Goal: Task Accomplishment & Management: Use online tool/utility

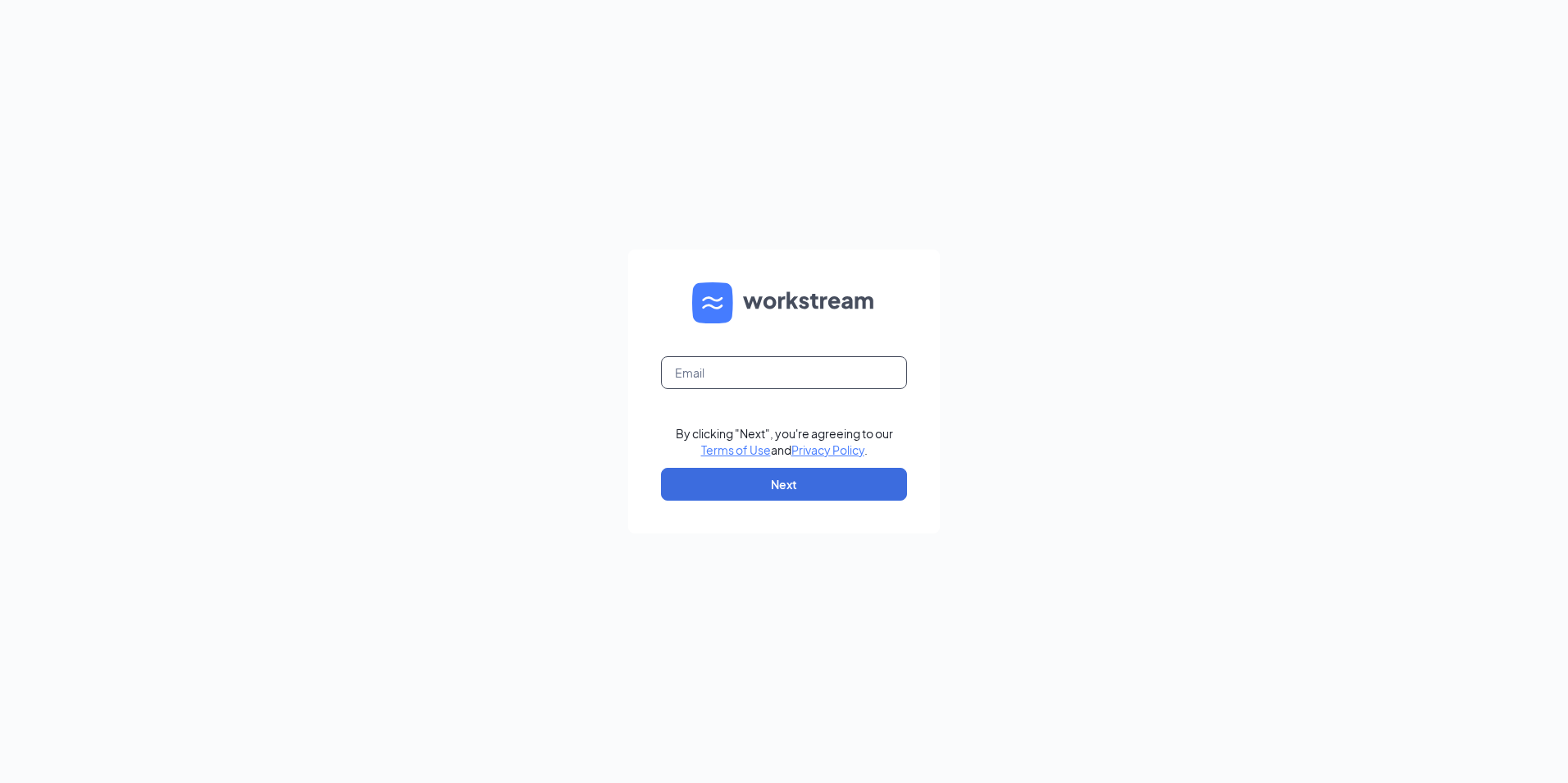
click at [708, 373] on input "text" at bounding box center [784, 372] width 246 height 32
type input "wen1262@southeastrestaurantgroup.com"
click at [734, 474] on button "Next" at bounding box center [784, 484] width 246 height 32
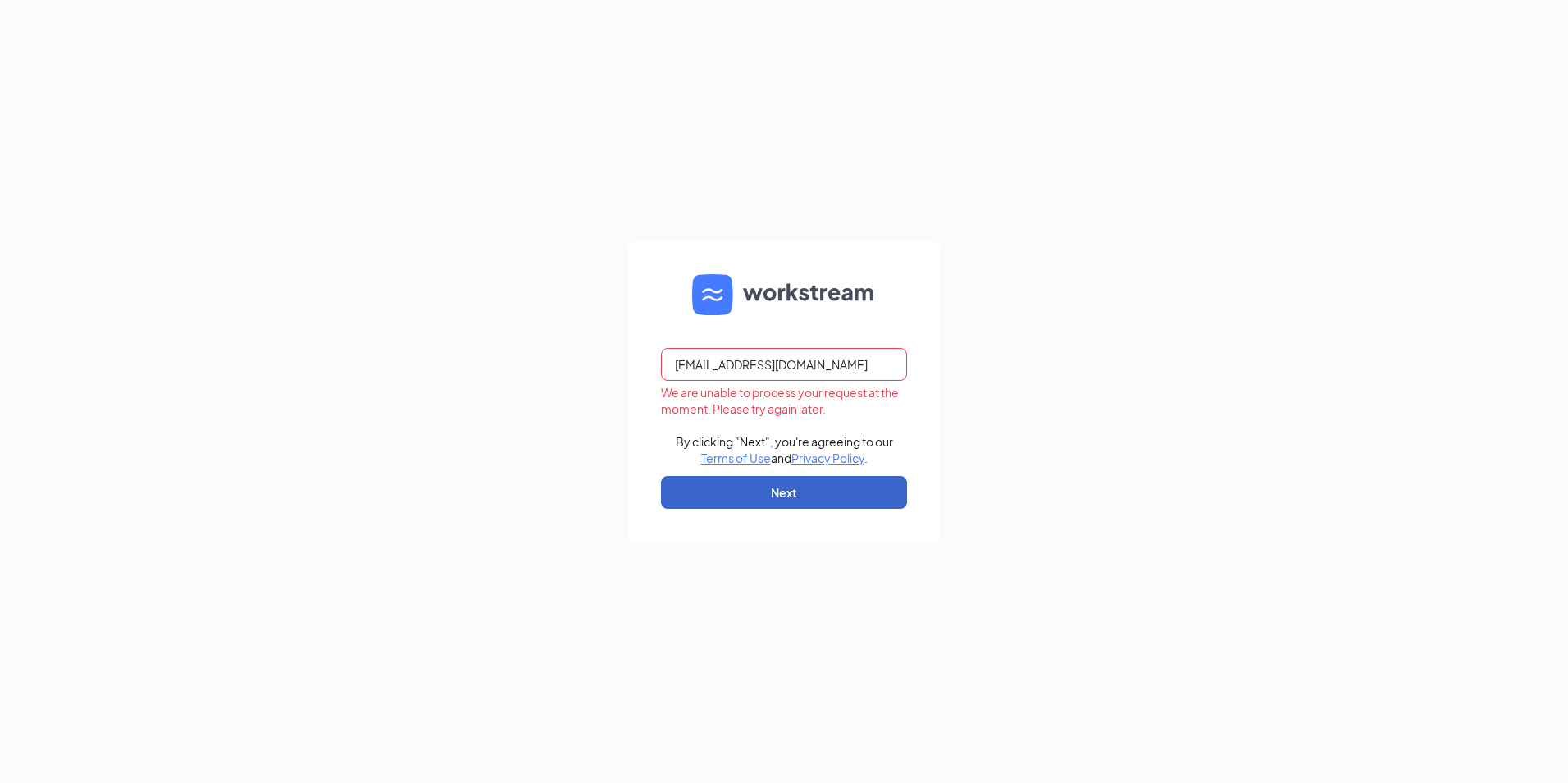
click at [772, 496] on button "Next" at bounding box center [784, 492] width 246 height 32
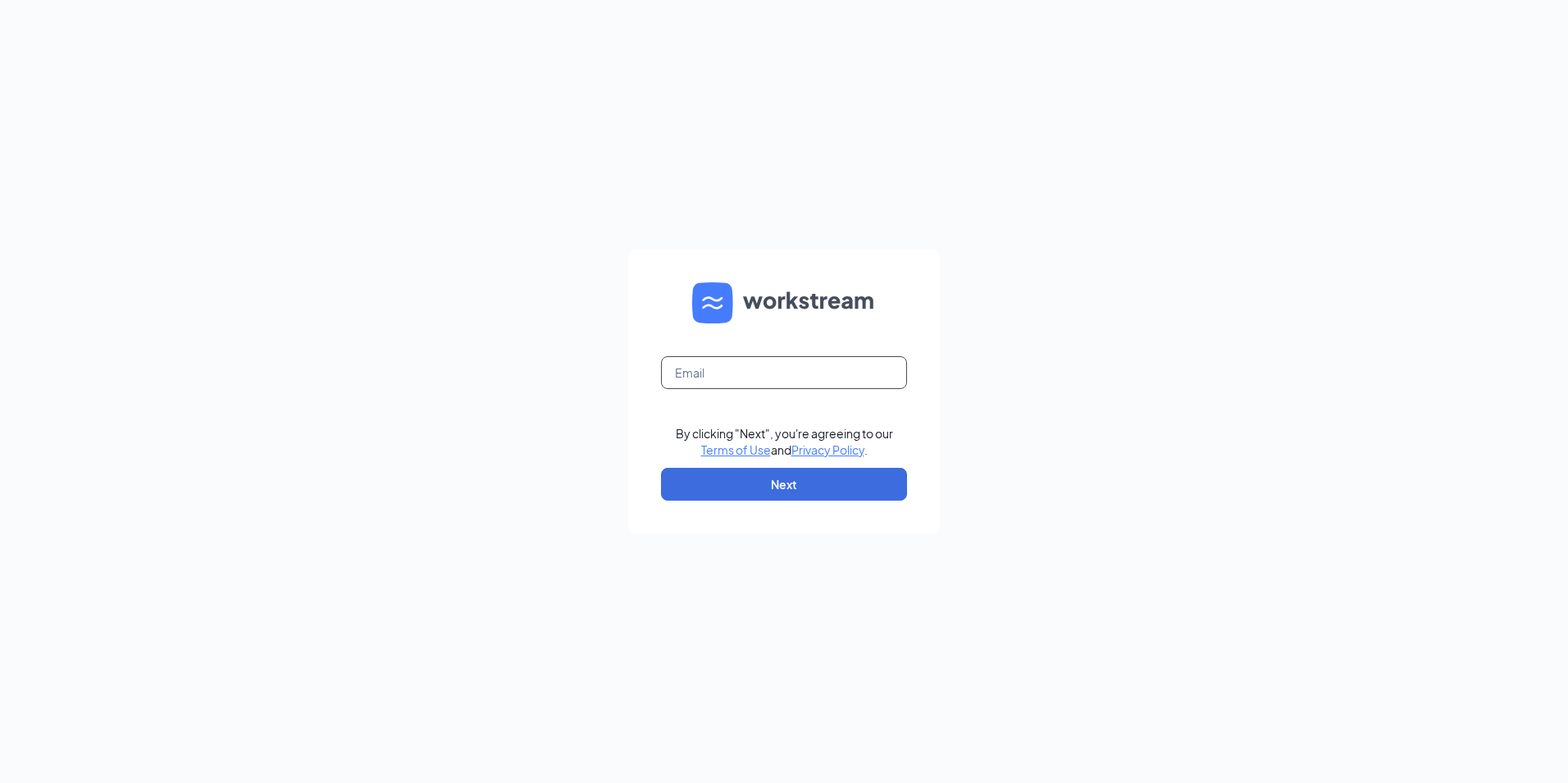
click at [728, 381] on input "text" at bounding box center [784, 372] width 246 height 32
type input "[EMAIL_ADDRESS][DOMAIN_NAME]"
click at [765, 491] on button "Next" at bounding box center [784, 484] width 246 height 32
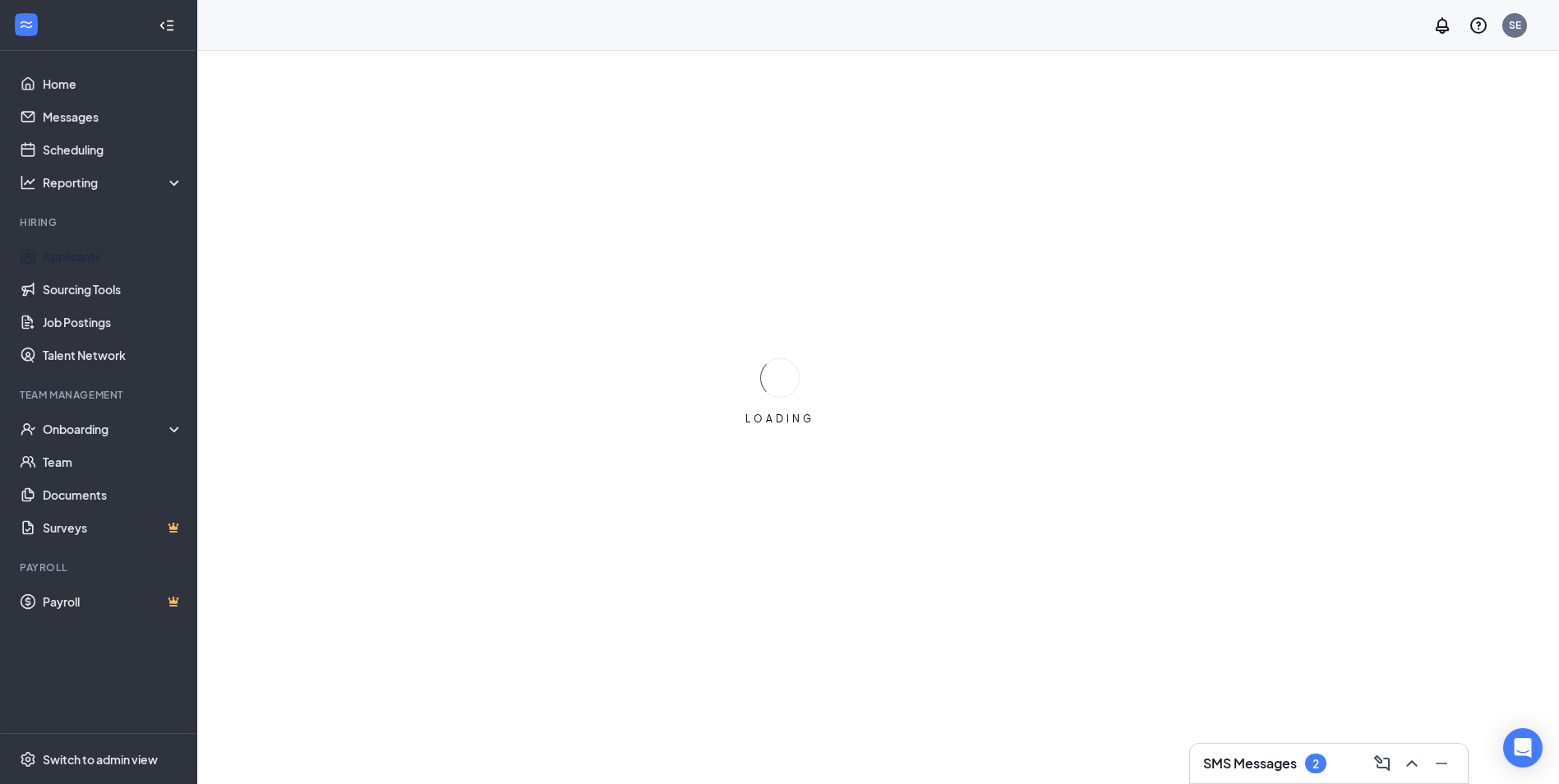
drag, startPoint x: 69, startPoint y: 254, endPoint x: 630, endPoint y: 333, distance: 566.5
click at [69, 254] on link "Applicants" at bounding box center [113, 256] width 141 height 33
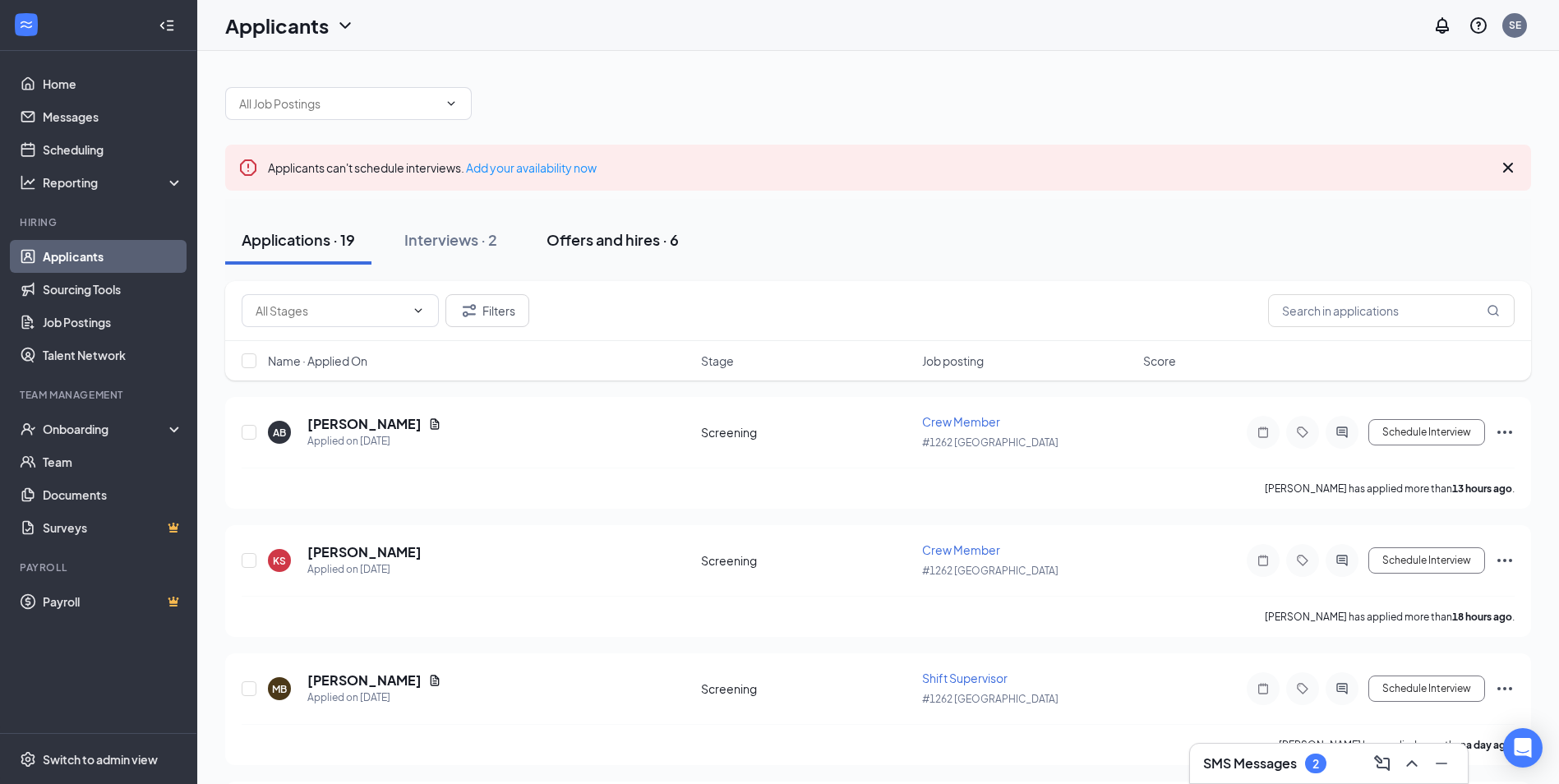
click at [629, 236] on div "Offers and hires · 6" at bounding box center [613, 239] width 133 height 20
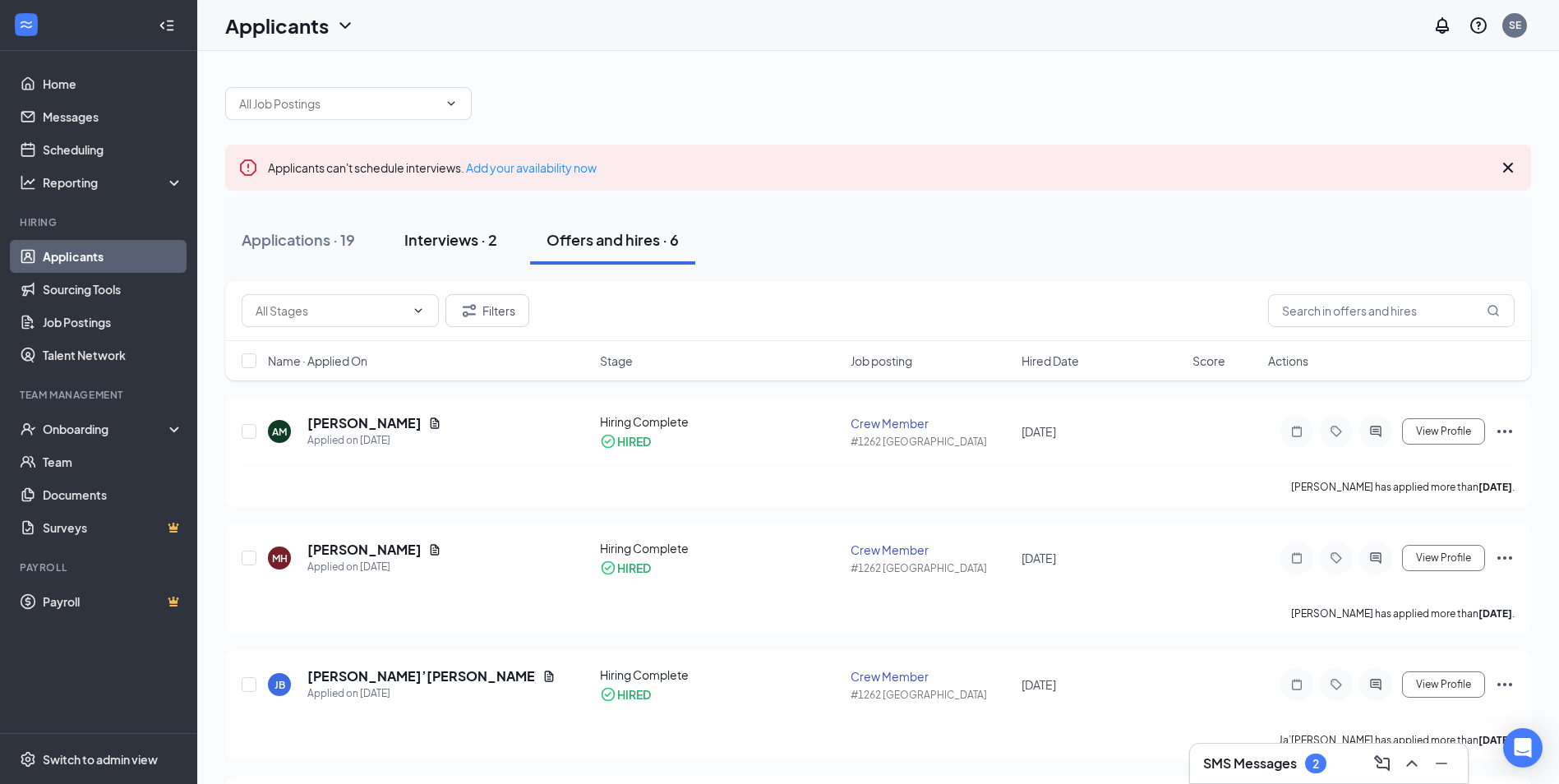
click at [473, 240] on div "Interviews · 2" at bounding box center [451, 239] width 93 height 20
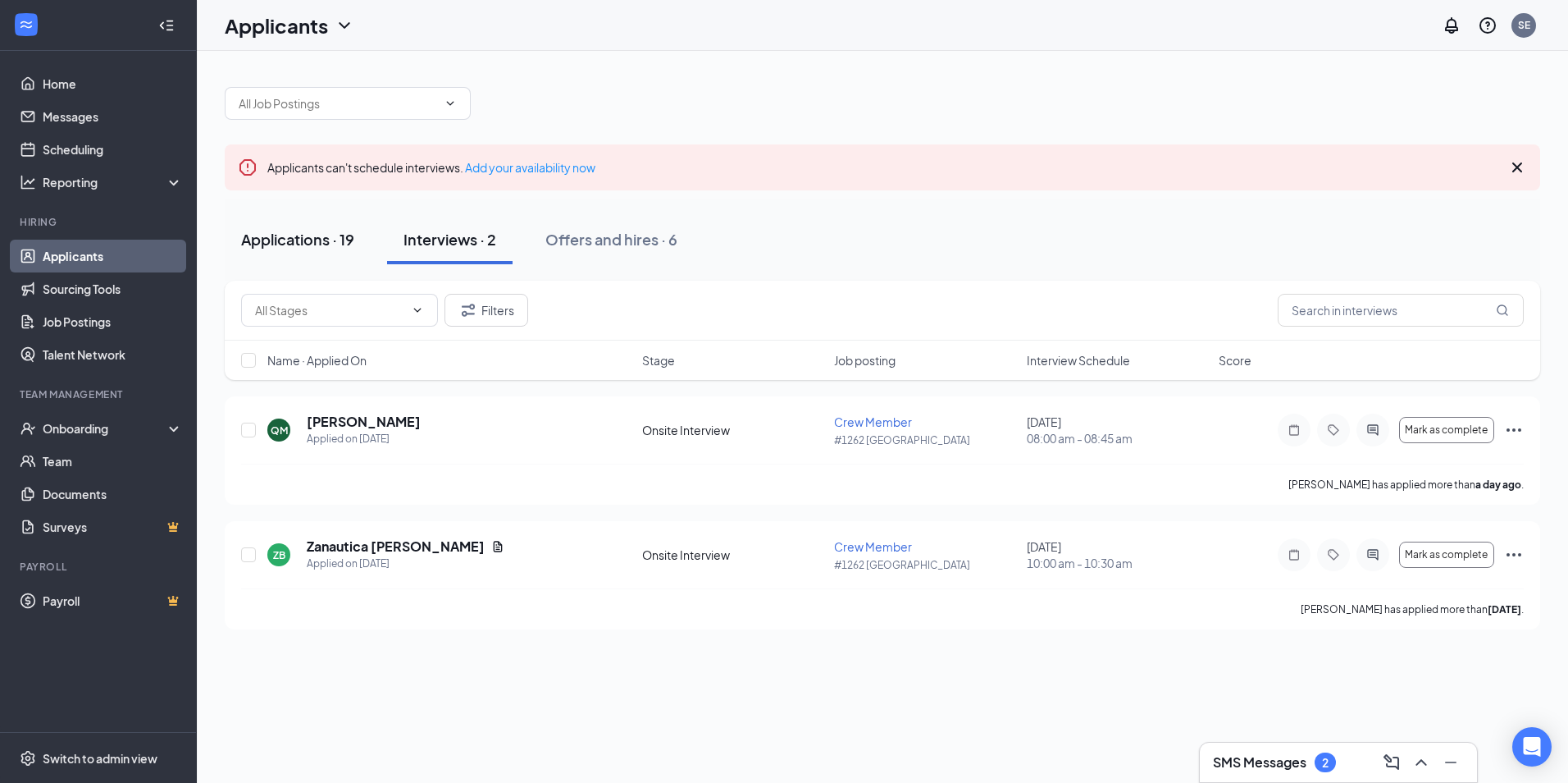
click at [276, 242] on div "Applications · 19" at bounding box center [297, 239] width 113 height 20
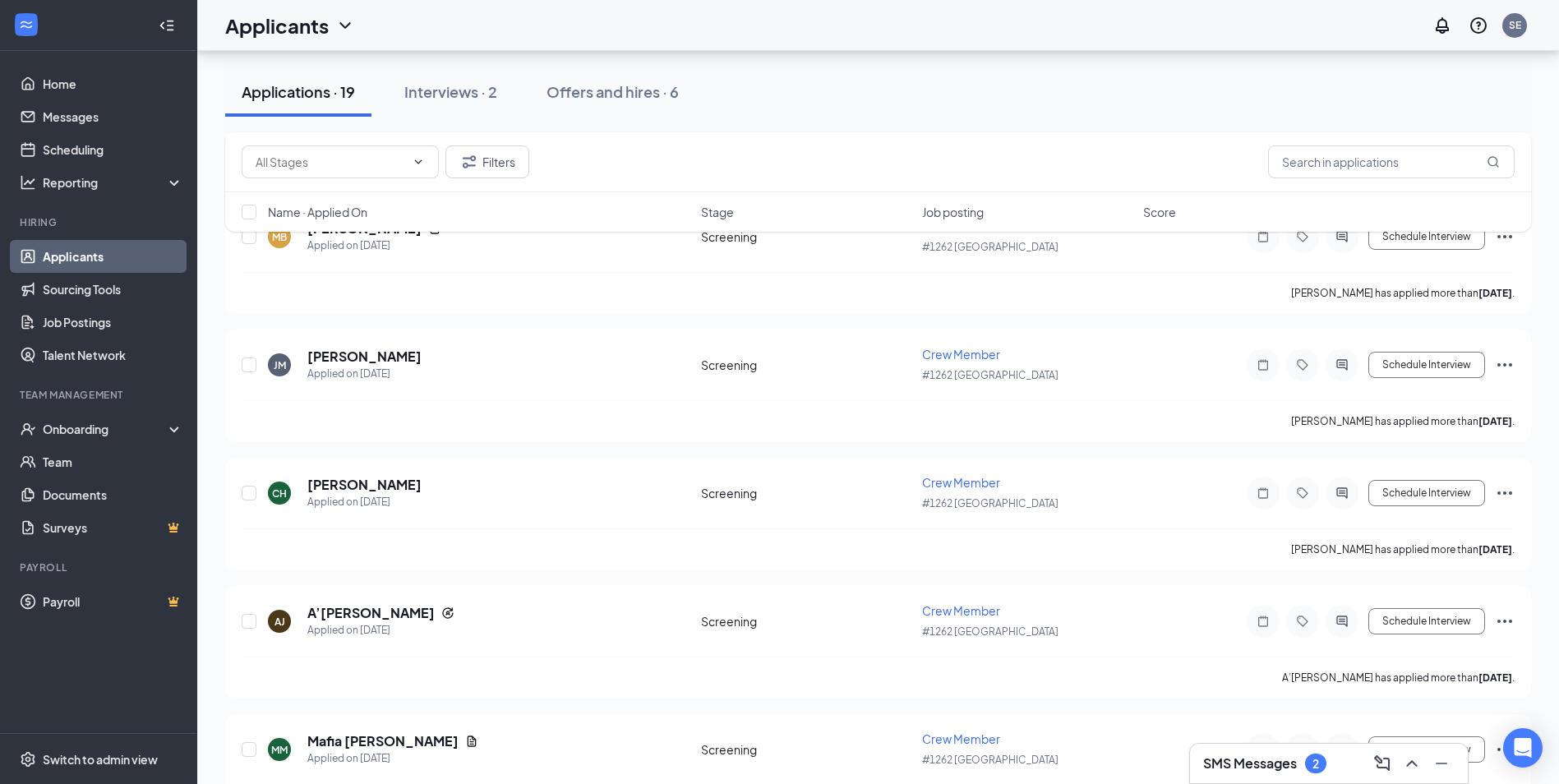
scroll to position [1479, 0]
click at [1501, 362] on icon "Ellipses" at bounding box center [1505, 363] width 19 height 19
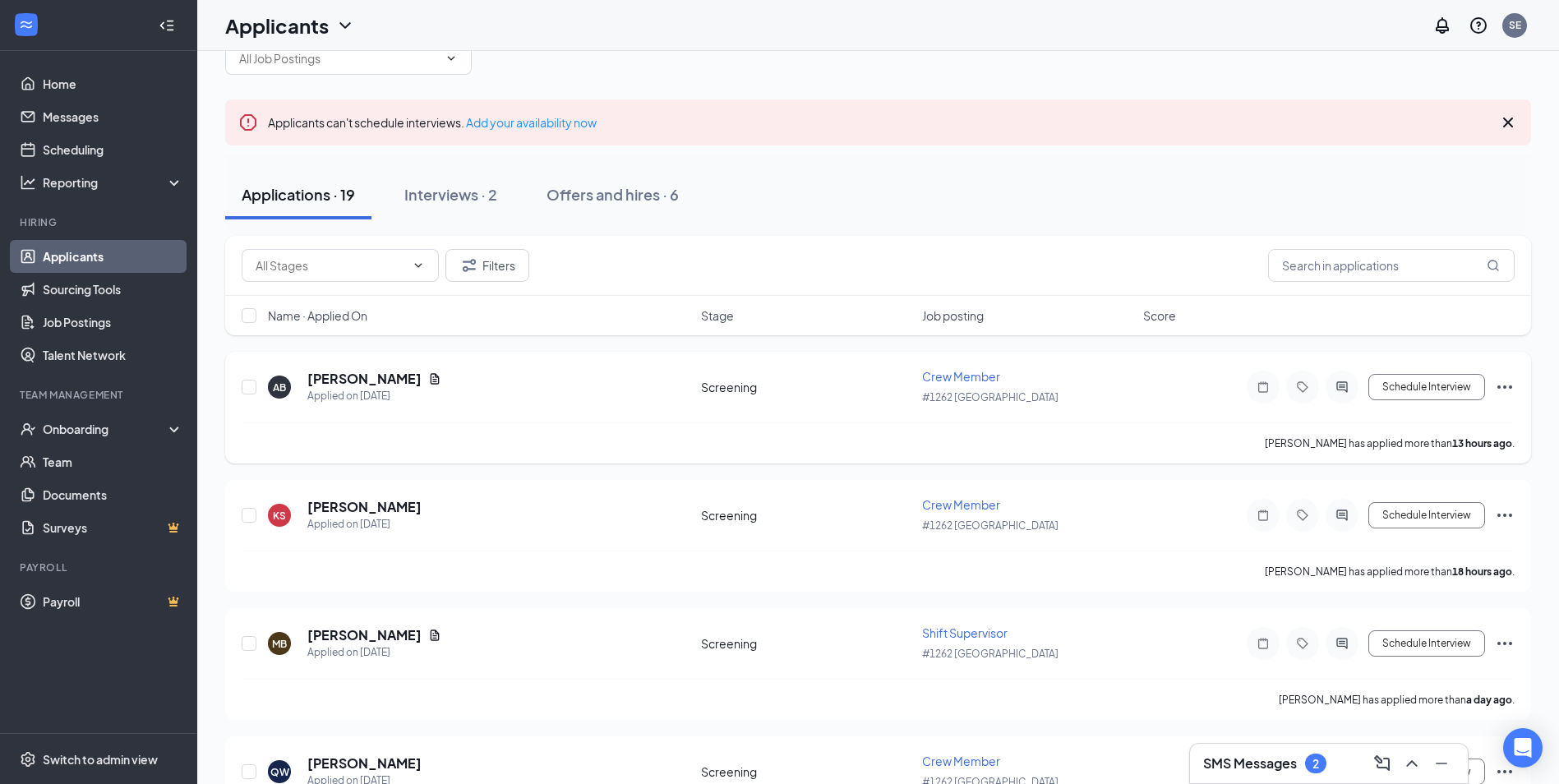
scroll to position [0, 0]
